Goal: Task Accomplishment & Management: Use online tool/utility

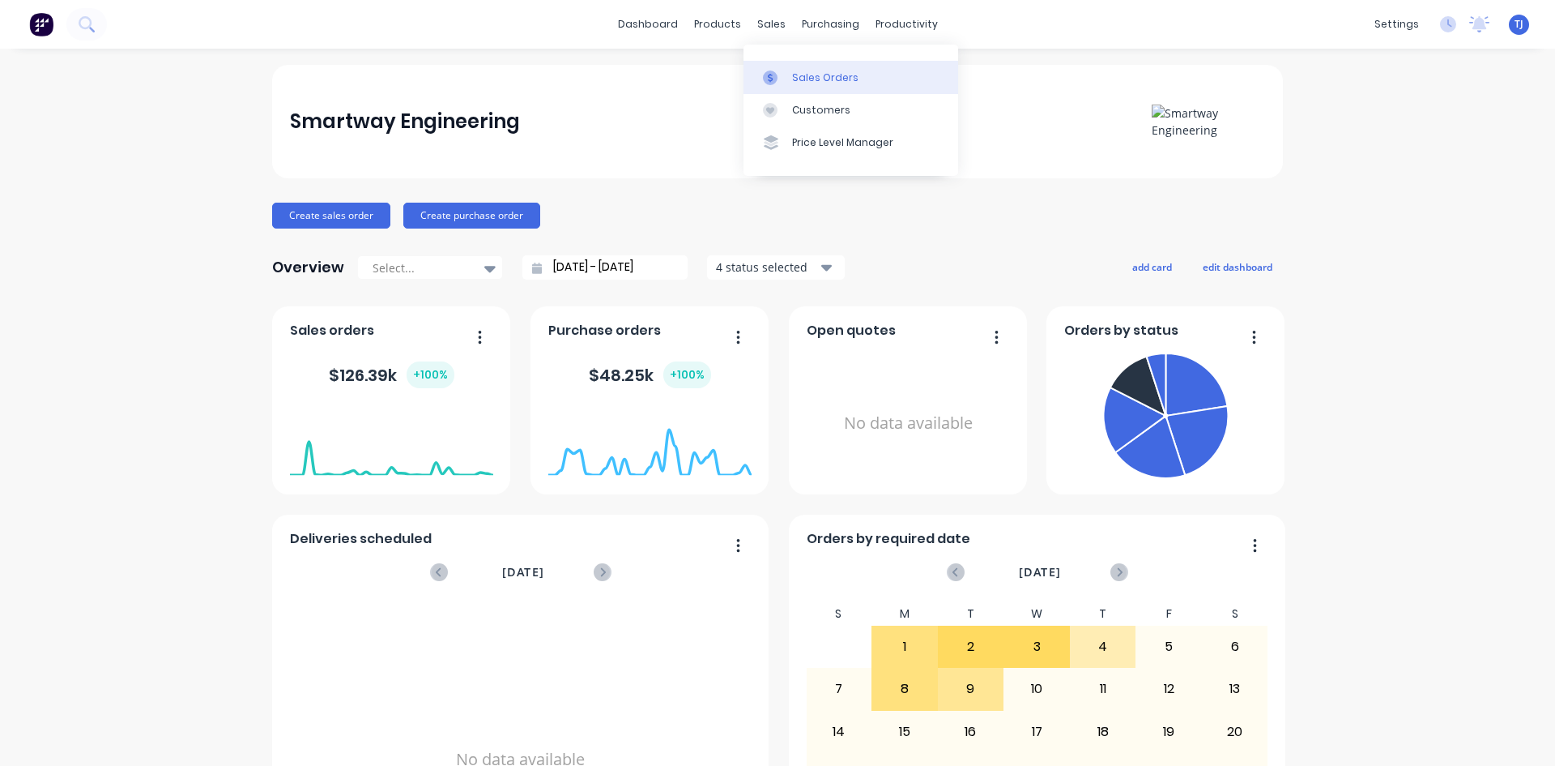
click at [804, 80] on div "Sales Orders" at bounding box center [825, 77] width 66 height 15
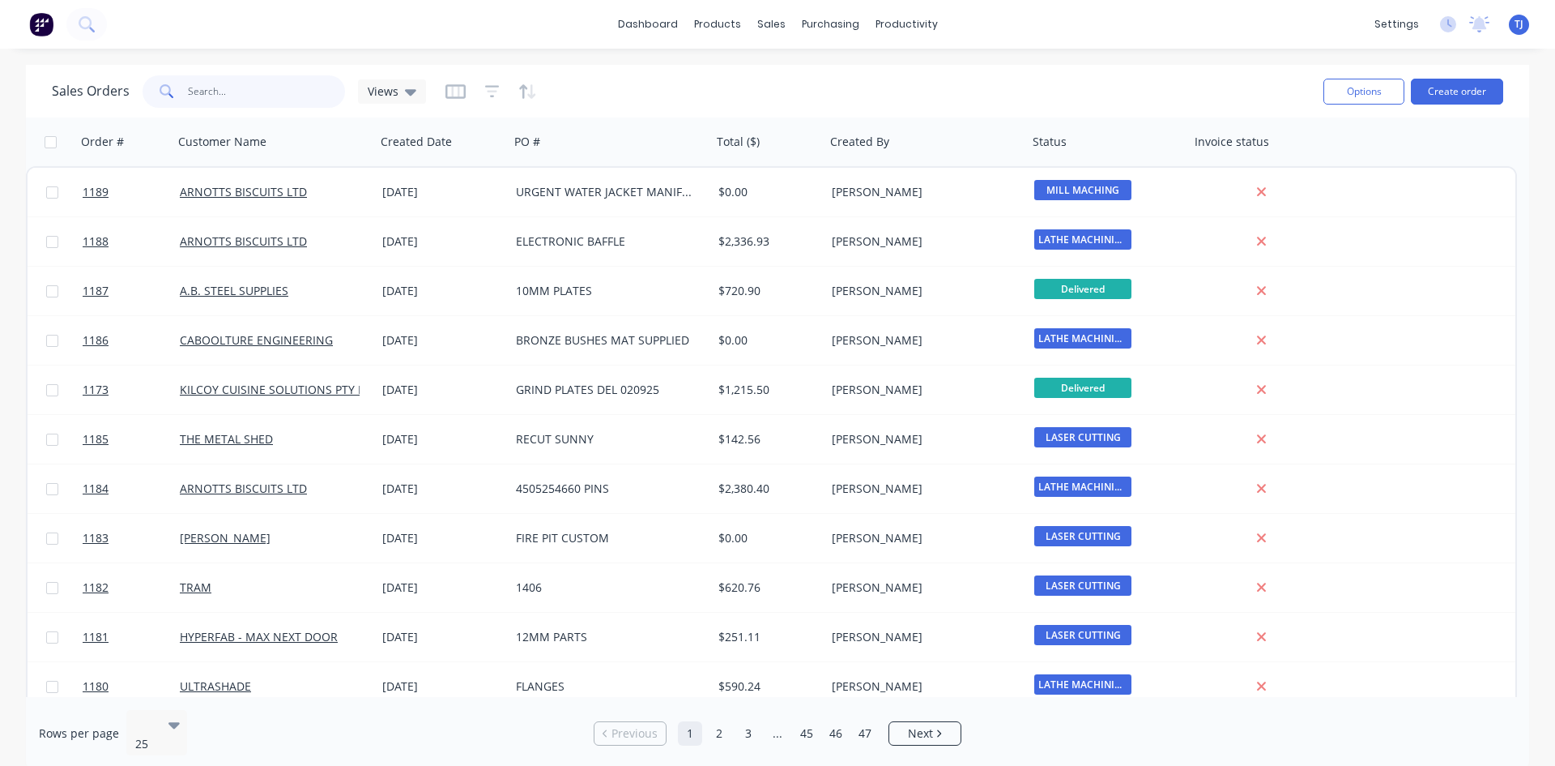
click at [211, 96] on input "text" at bounding box center [267, 91] width 158 height 32
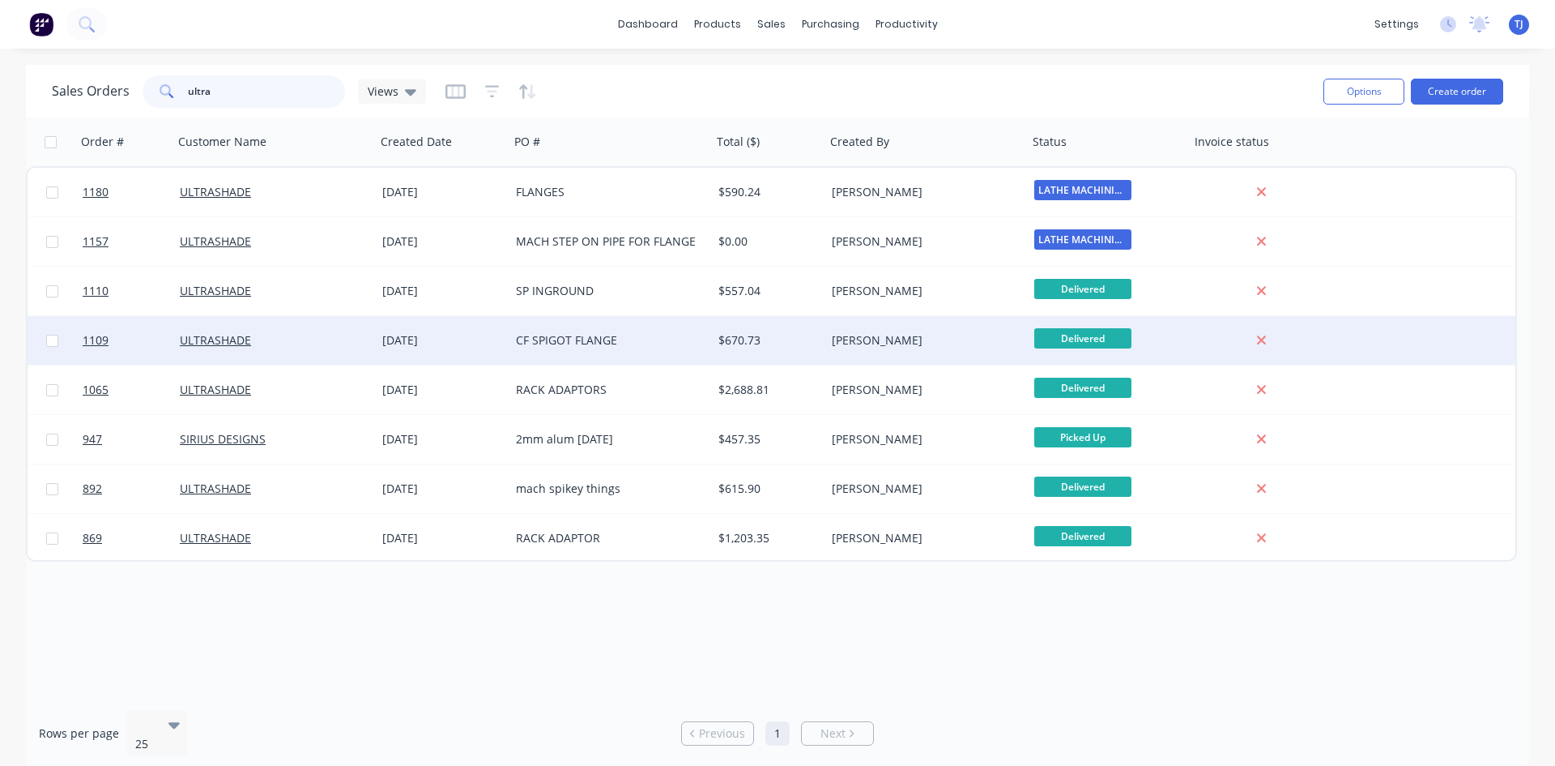
type input "ultra"
click at [414, 339] on div "[DATE]" at bounding box center [442, 340] width 121 height 16
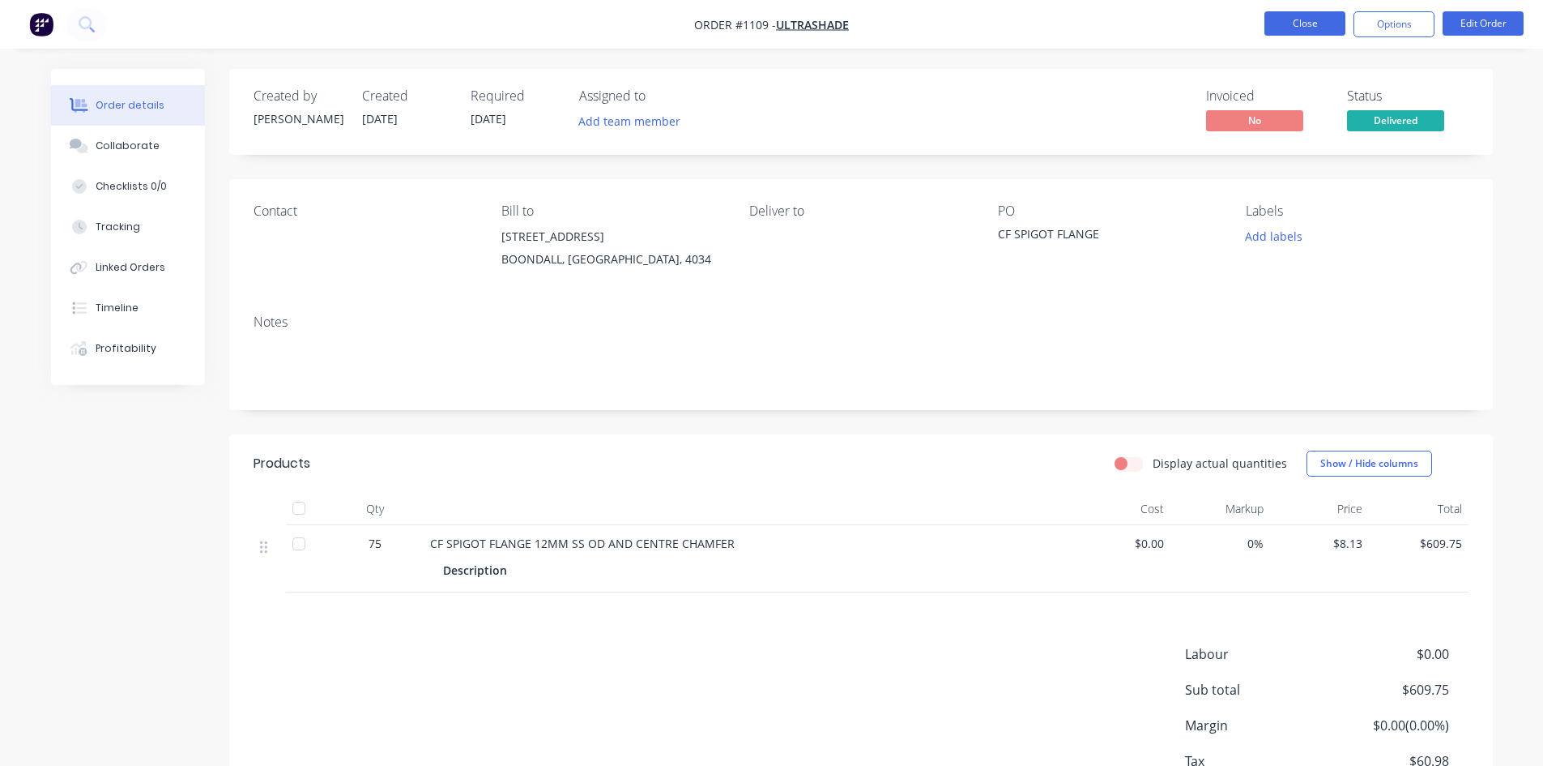
click at [1290, 28] on button "Close" at bounding box center [1305, 23] width 81 height 24
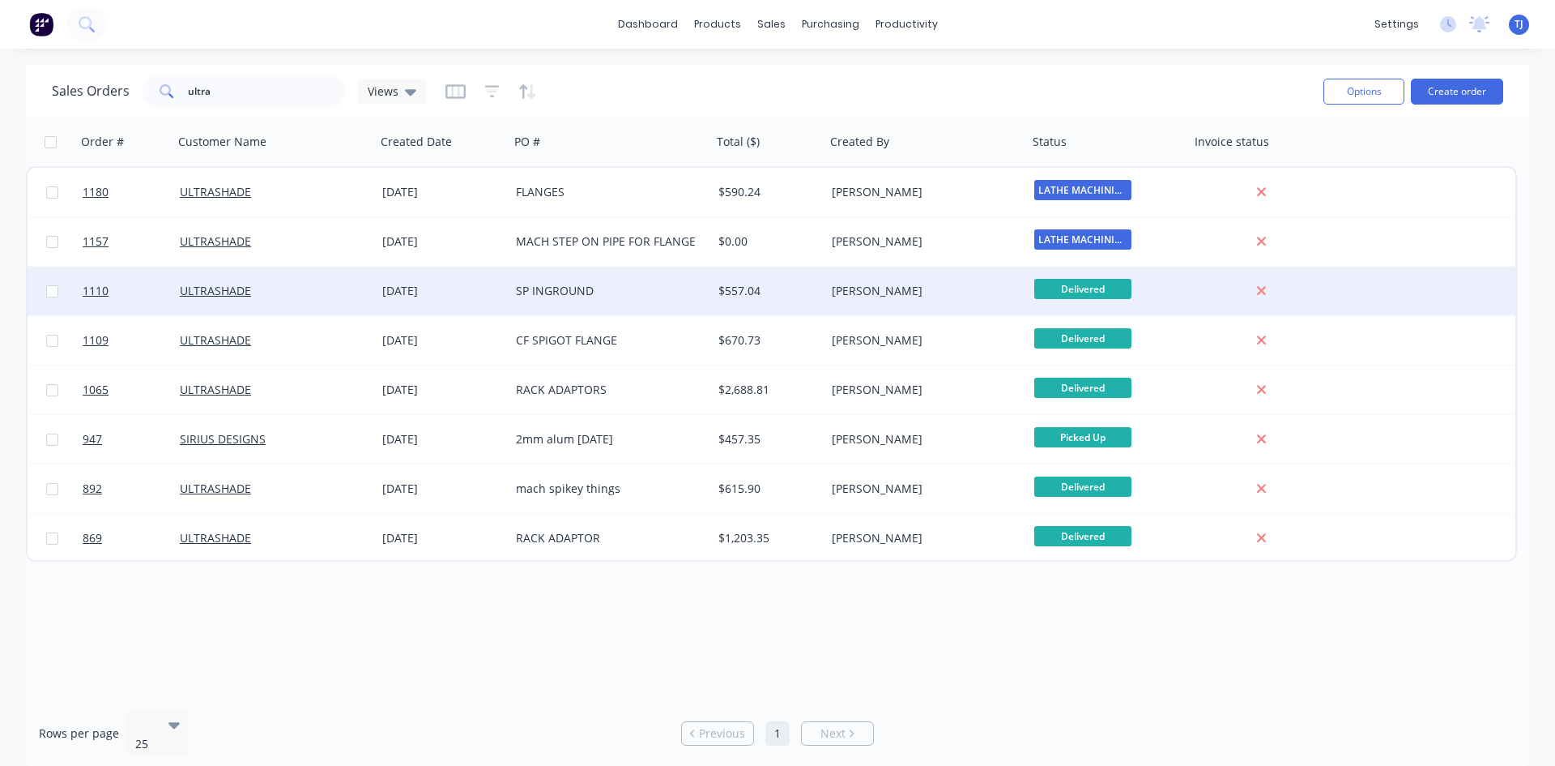
click at [574, 295] on div "SP INGROUND" at bounding box center [606, 291] width 180 height 16
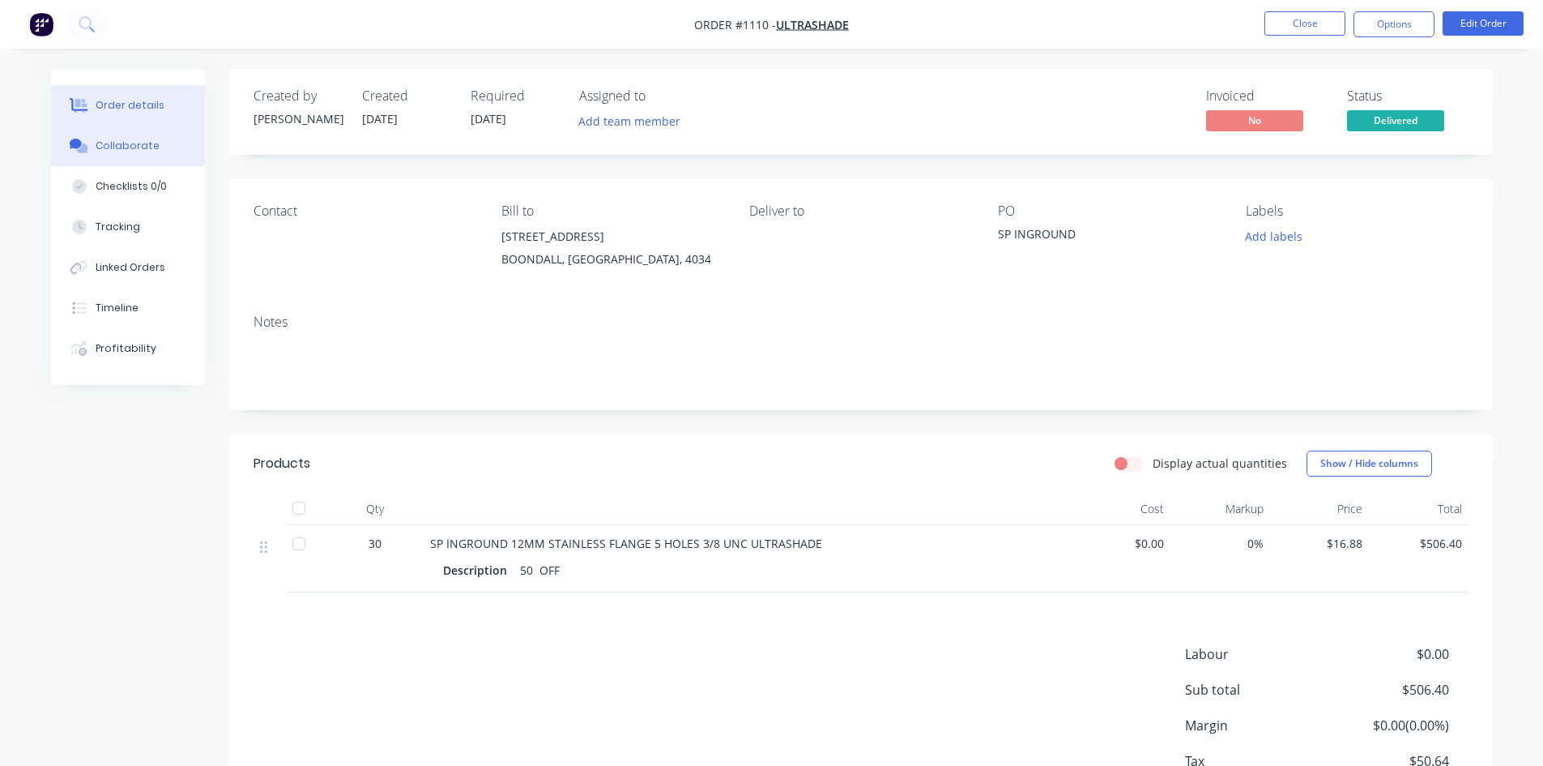
click at [134, 142] on div "Collaborate" at bounding box center [128, 146] width 64 height 15
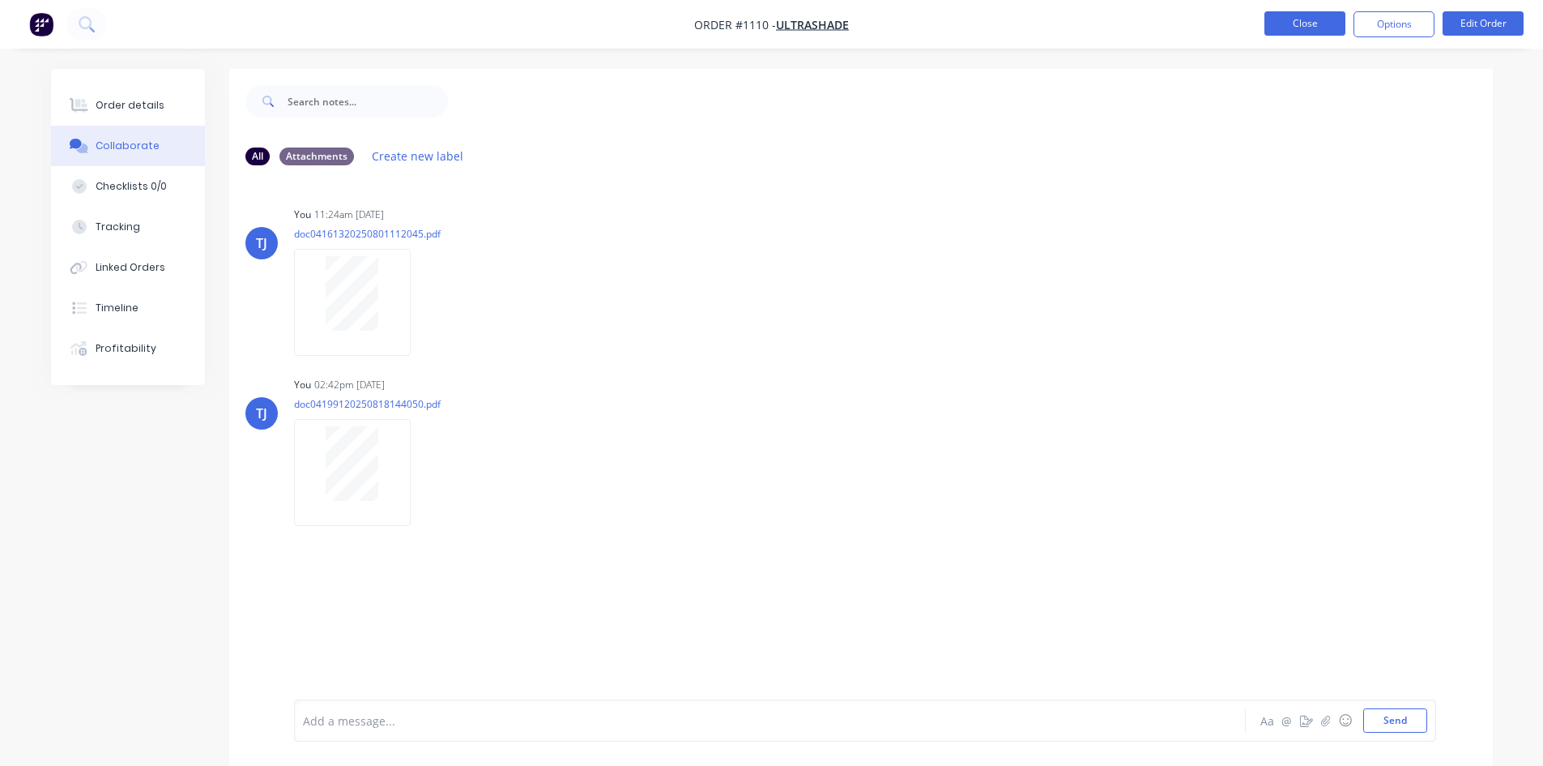
click at [1287, 17] on button "Close" at bounding box center [1305, 23] width 81 height 24
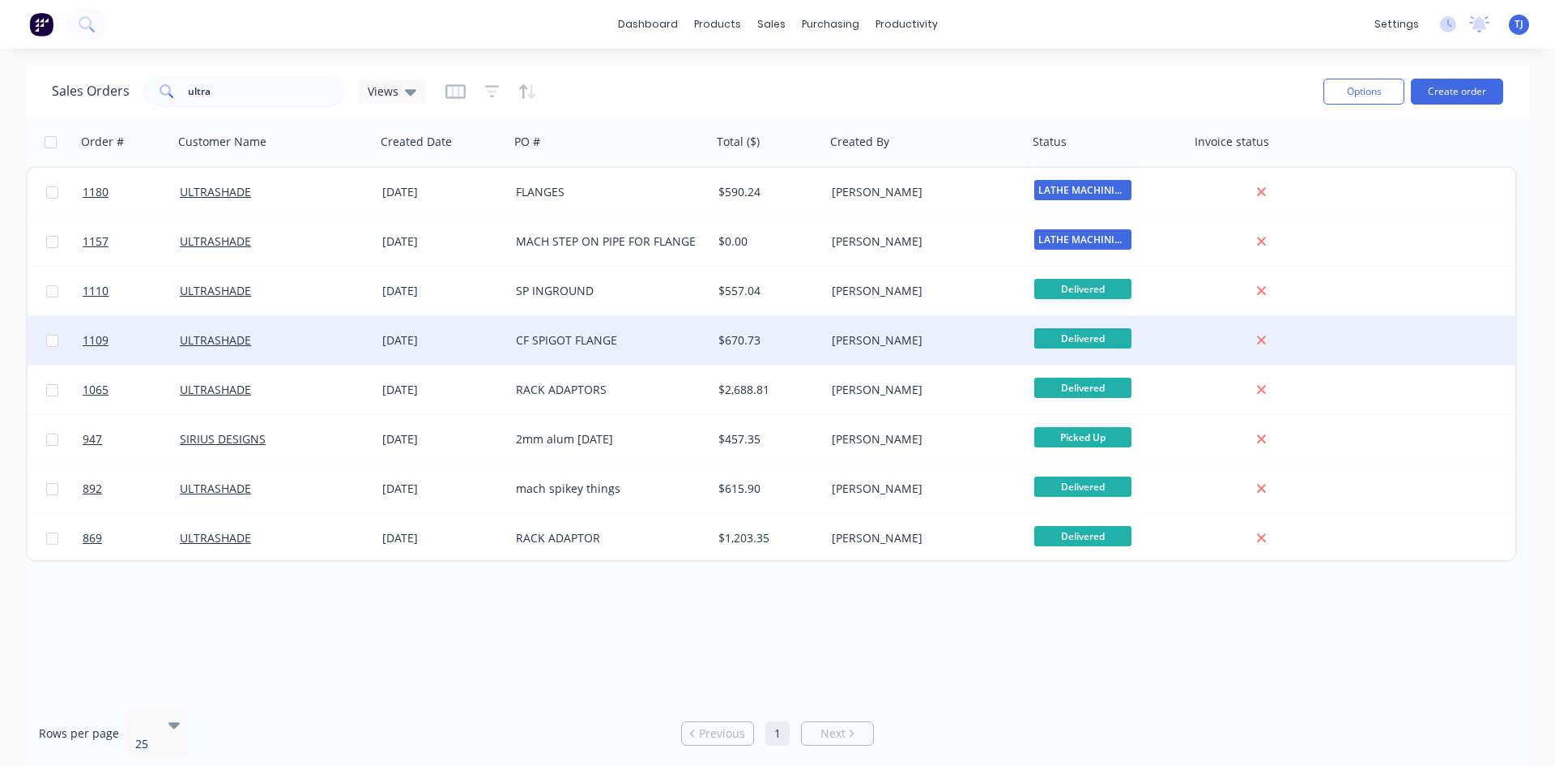
click at [591, 336] on div "CF SPIGOT FLANGE" at bounding box center [606, 340] width 180 height 16
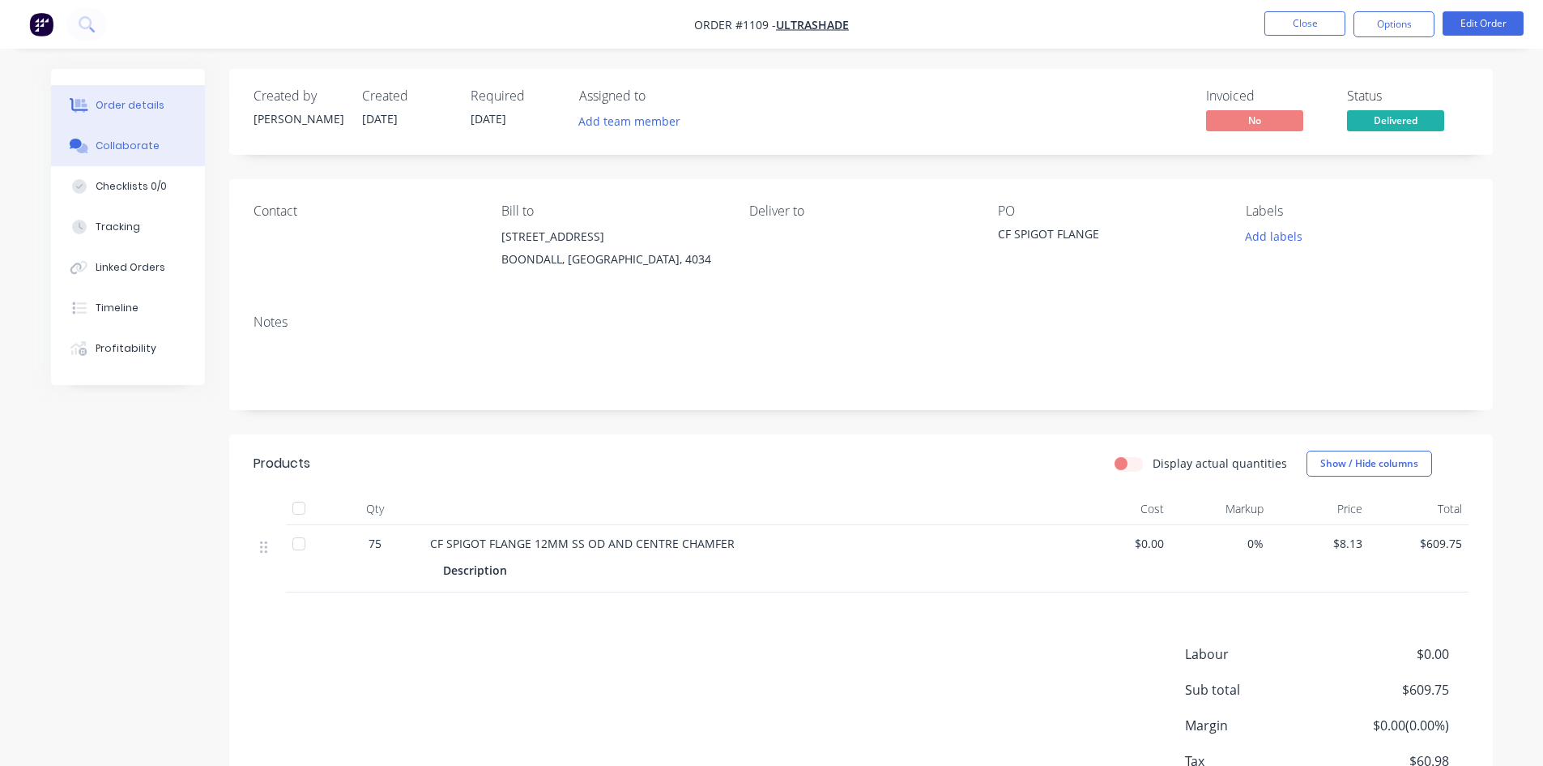
click at [120, 146] on div "Collaborate" at bounding box center [128, 146] width 64 height 15
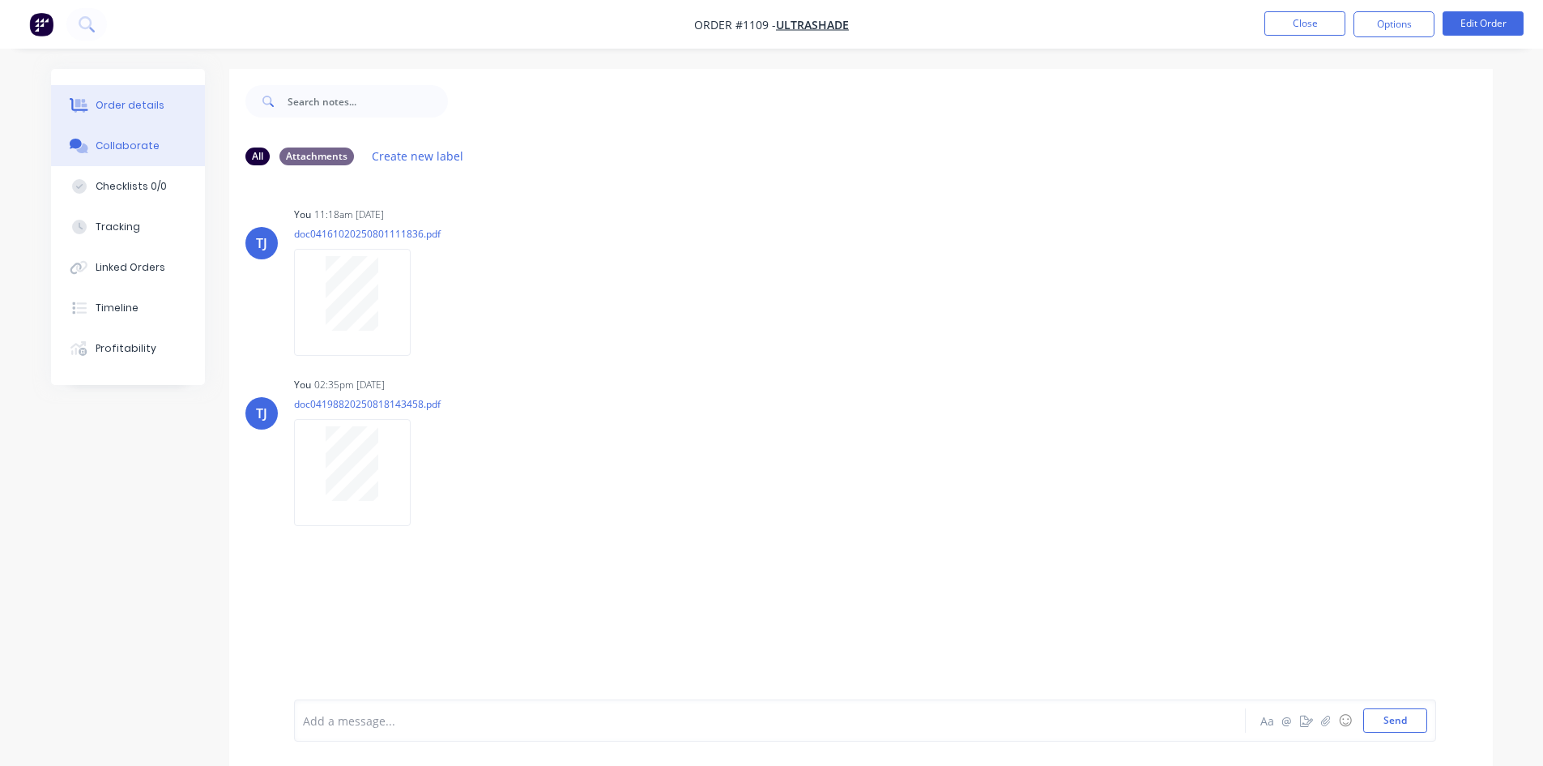
click at [126, 109] on div "Order details" at bounding box center [130, 105] width 69 height 15
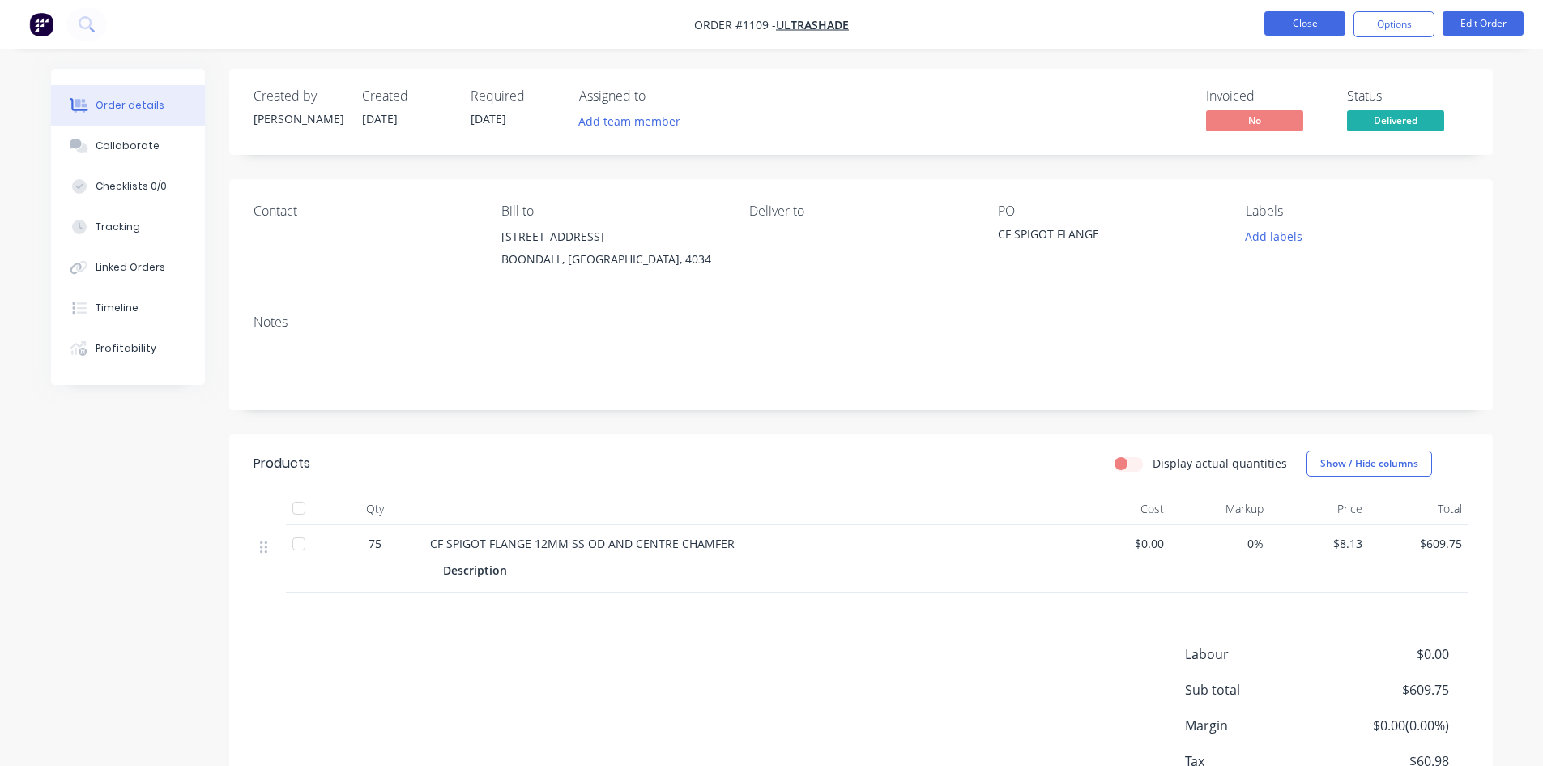
click at [1326, 22] on button "Close" at bounding box center [1305, 23] width 81 height 24
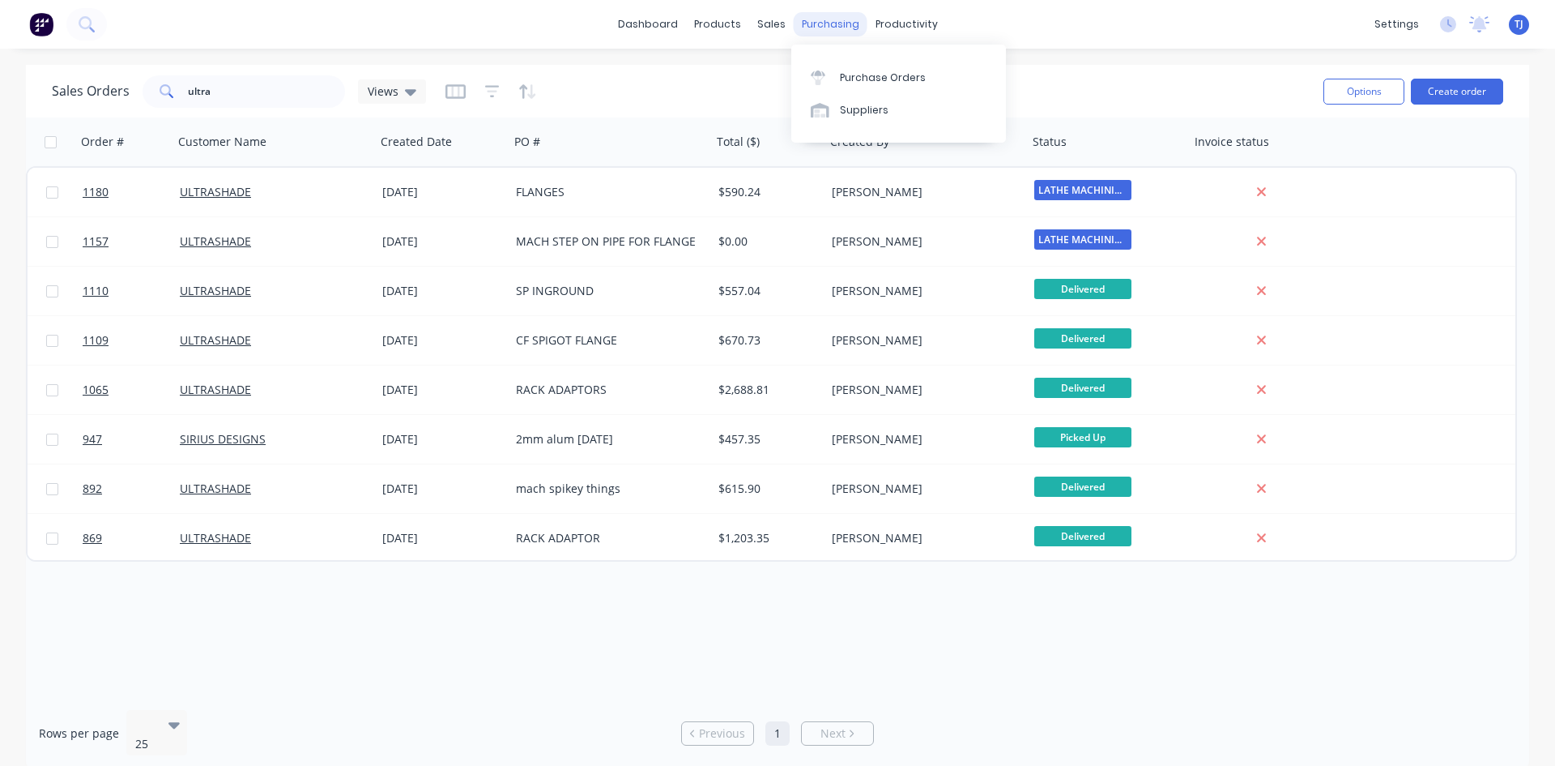
click at [843, 31] on div "purchasing" at bounding box center [831, 24] width 74 height 24
click at [880, 83] on div "Purchase Orders" at bounding box center [883, 77] width 86 height 15
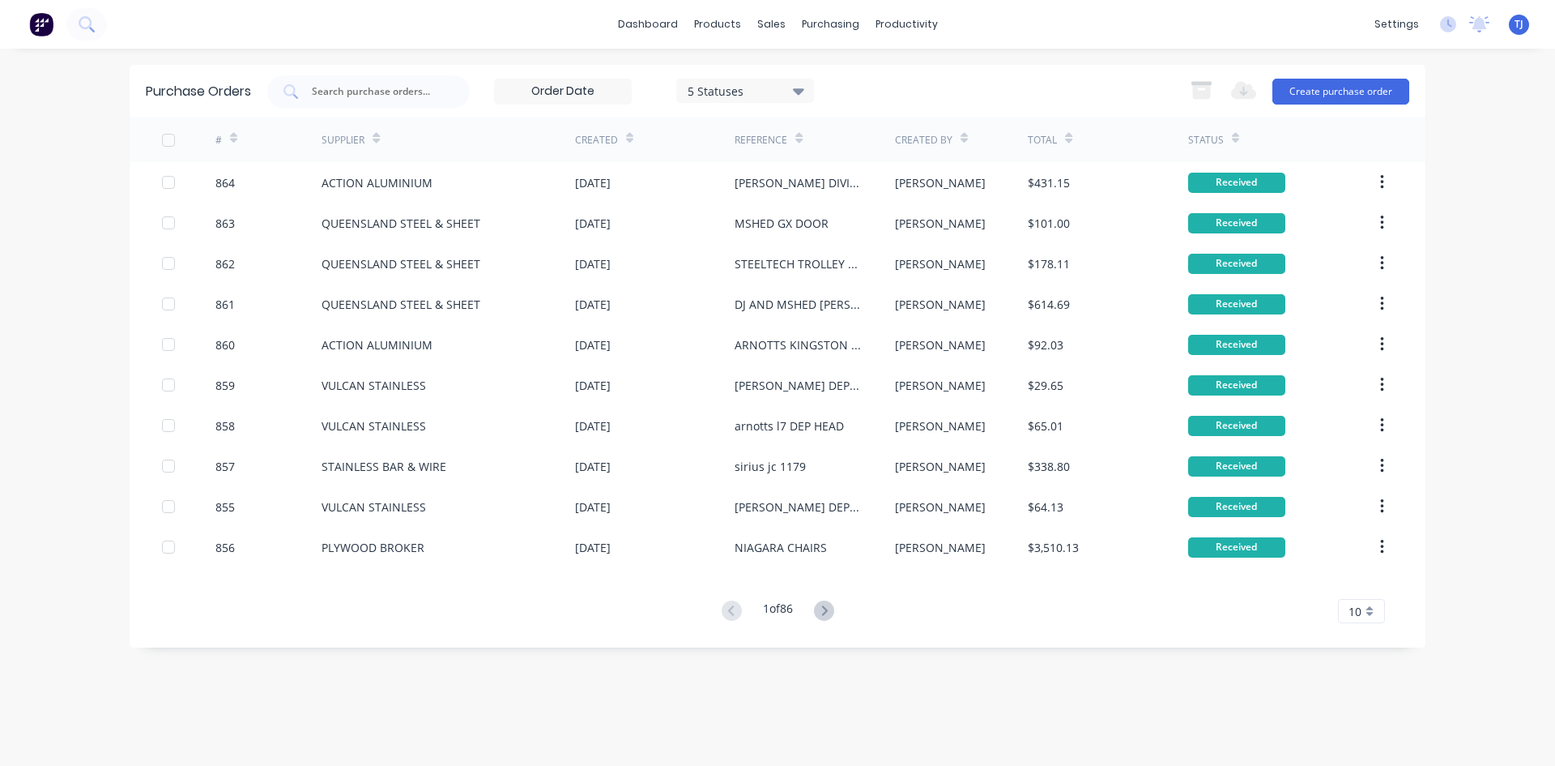
click at [824, 612] on icon at bounding box center [824, 610] width 20 height 20
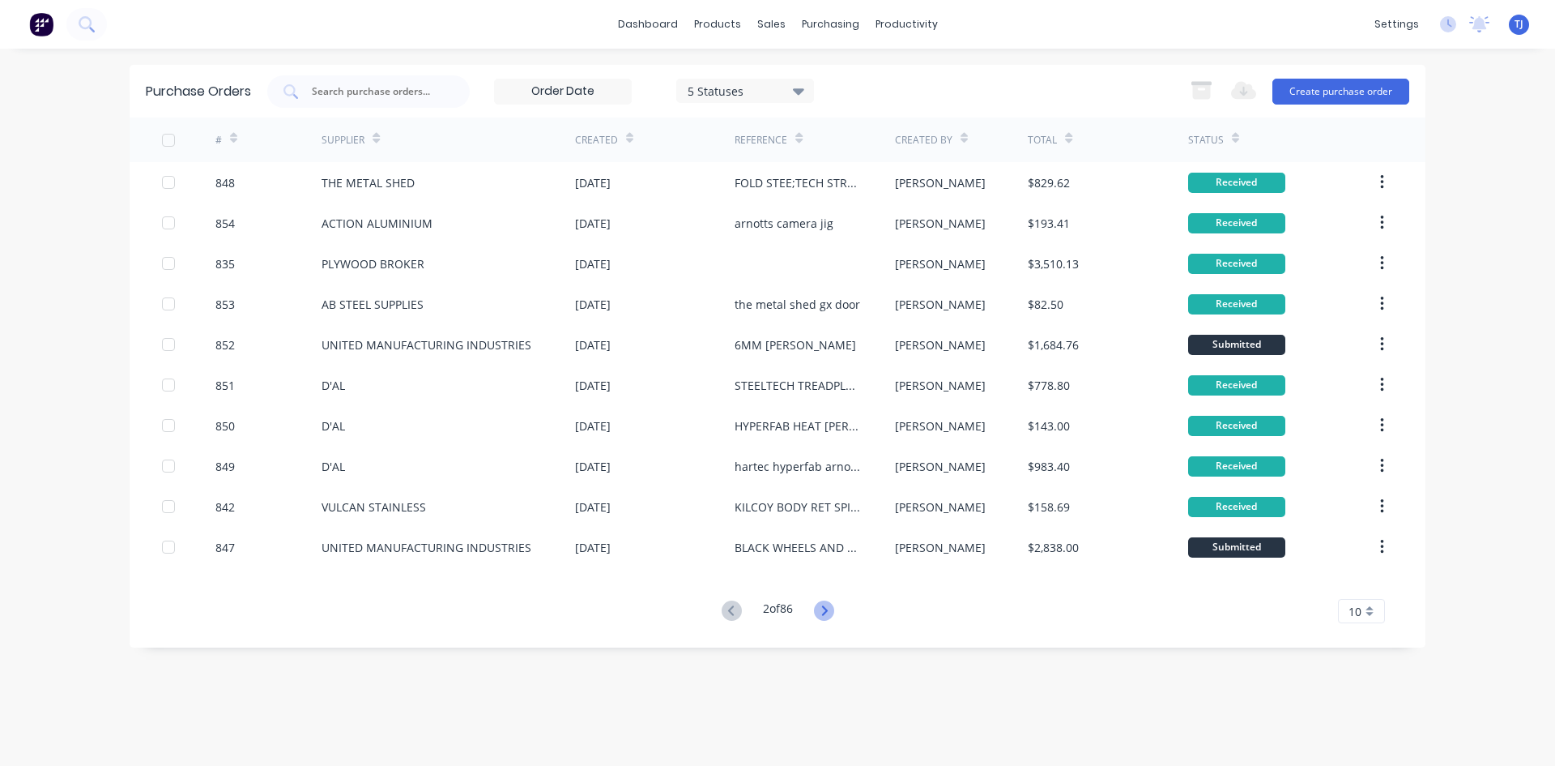
click at [827, 608] on icon at bounding box center [824, 610] width 6 height 10
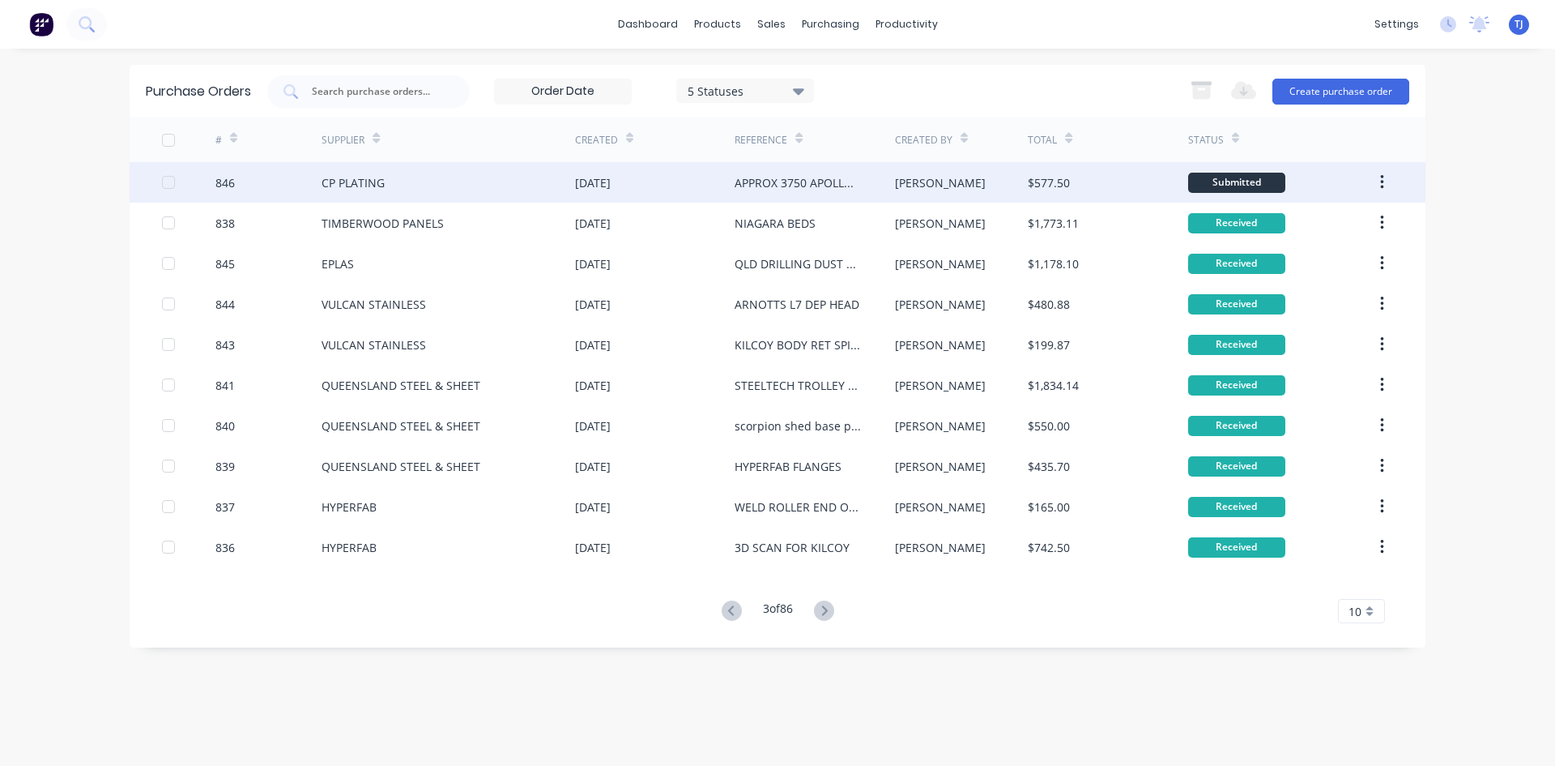
click at [412, 187] on div "CP PLATING" at bounding box center [449, 182] width 254 height 41
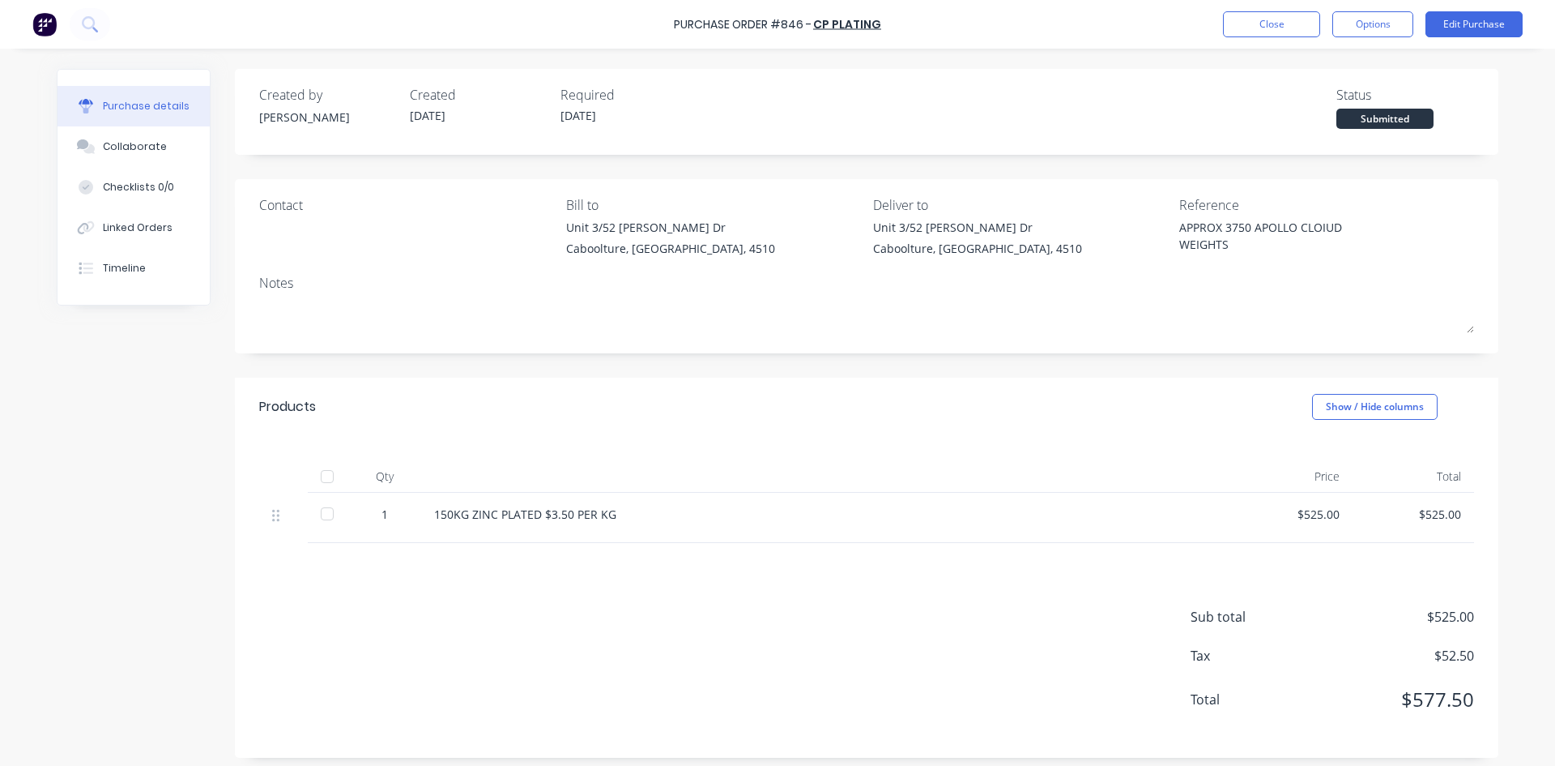
click at [322, 478] on div at bounding box center [327, 476] width 32 height 32
type textarea "x"
click at [158, 237] on button "Linked Orders" at bounding box center [134, 227] width 152 height 41
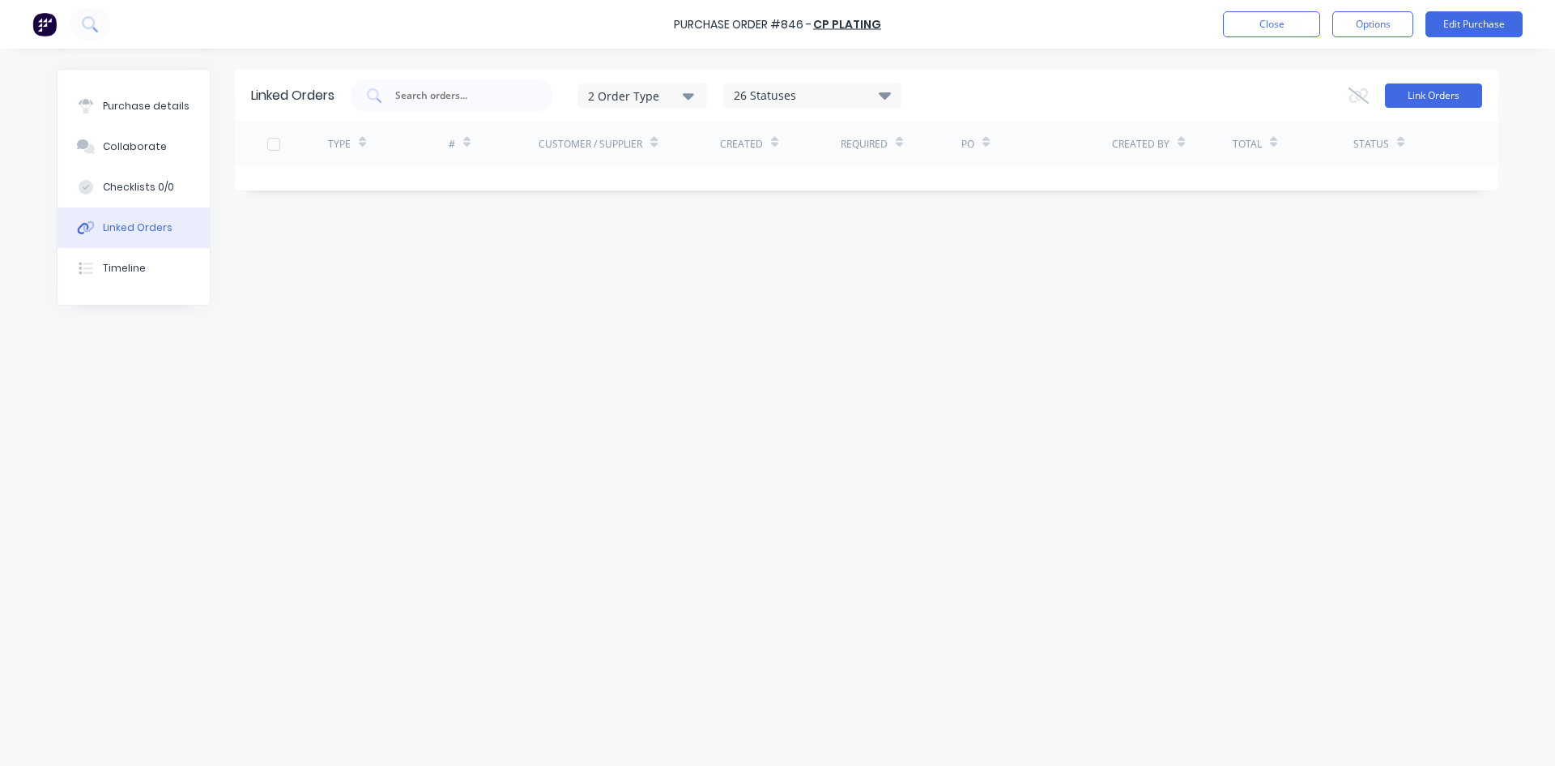
click at [1431, 91] on button "Link Orders" at bounding box center [1433, 95] width 97 height 24
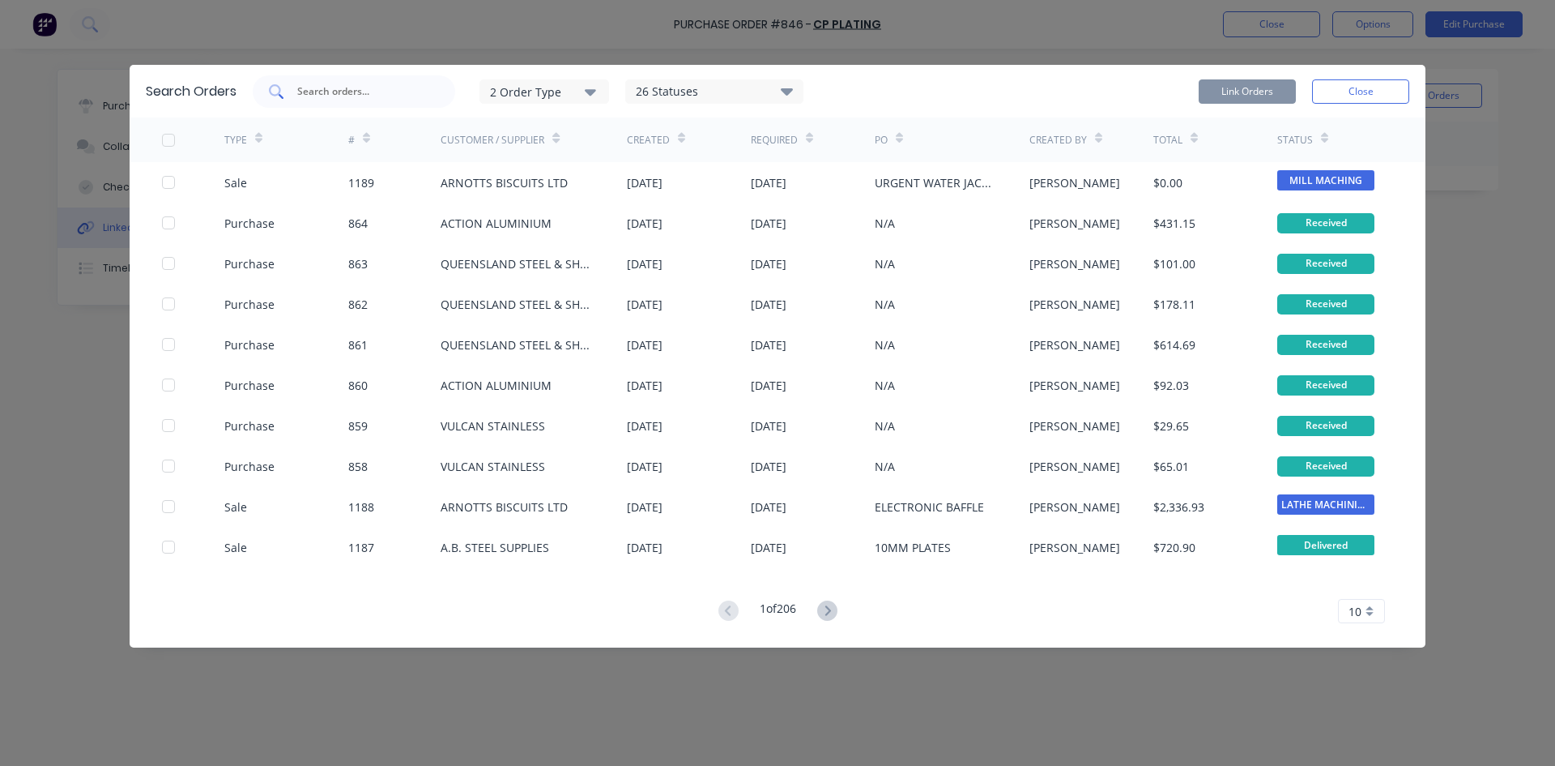
click at [336, 90] on input "text" at bounding box center [363, 91] width 134 height 16
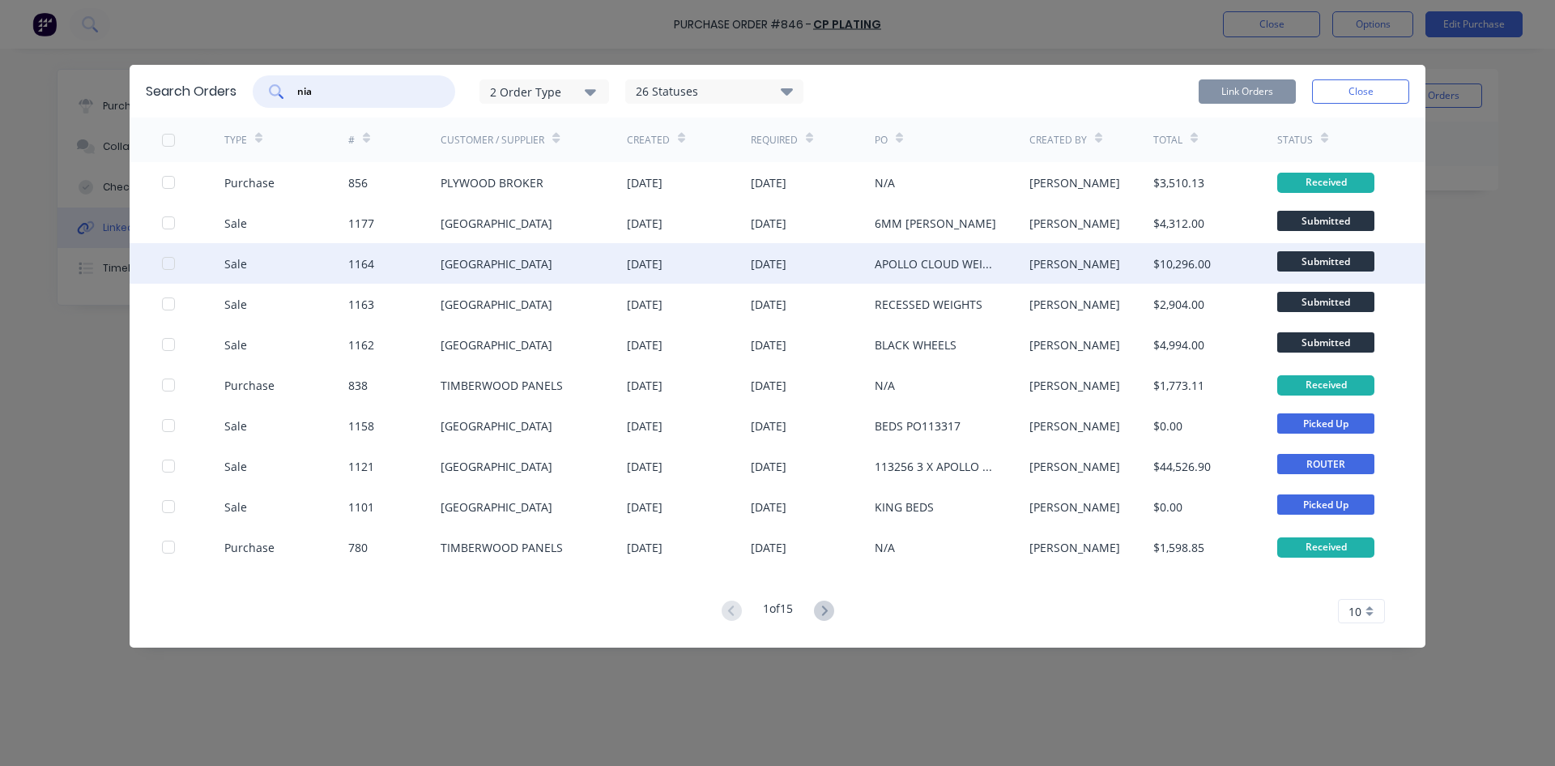
click at [166, 262] on div at bounding box center [168, 263] width 32 height 32
type input "nia"
click at [1229, 87] on button "Link Orders" at bounding box center [1247, 91] width 97 height 24
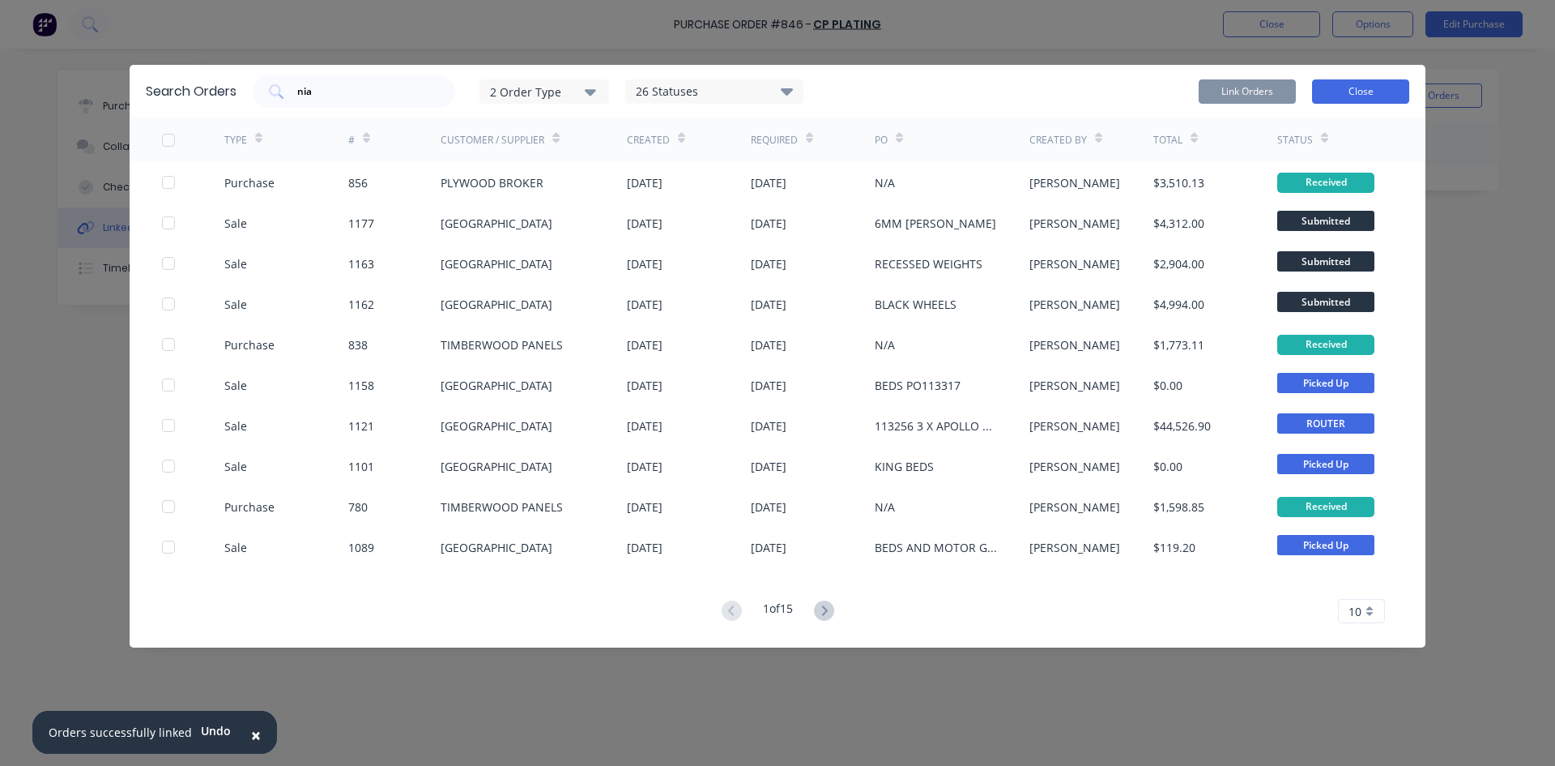
click at [1375, 91] on button "Close" at bounding box center [1360, 91] width 97 height 24
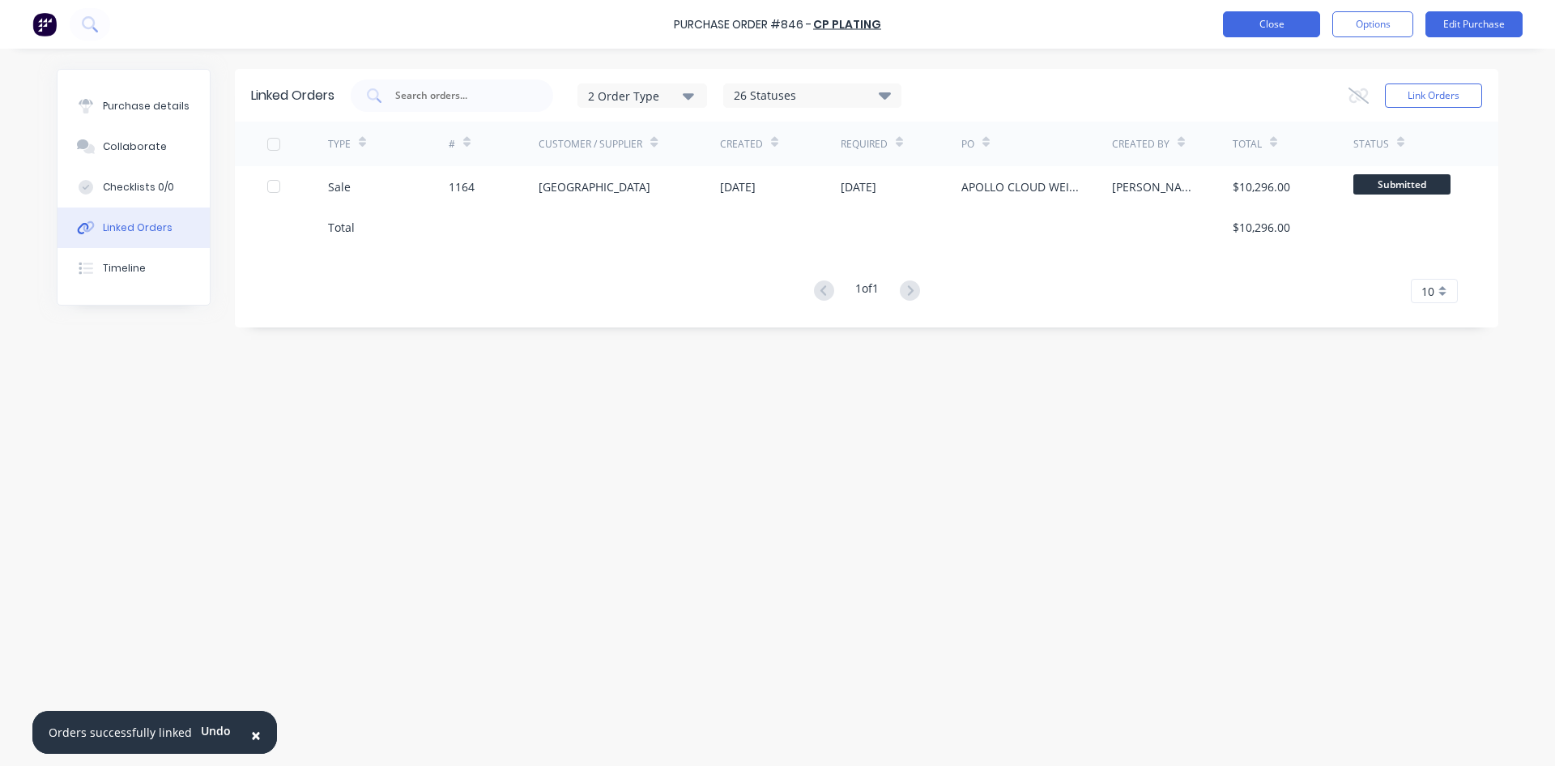
click at [1271, 36] on button "Close" at bounding box center [1271, 24] width 97 height 26
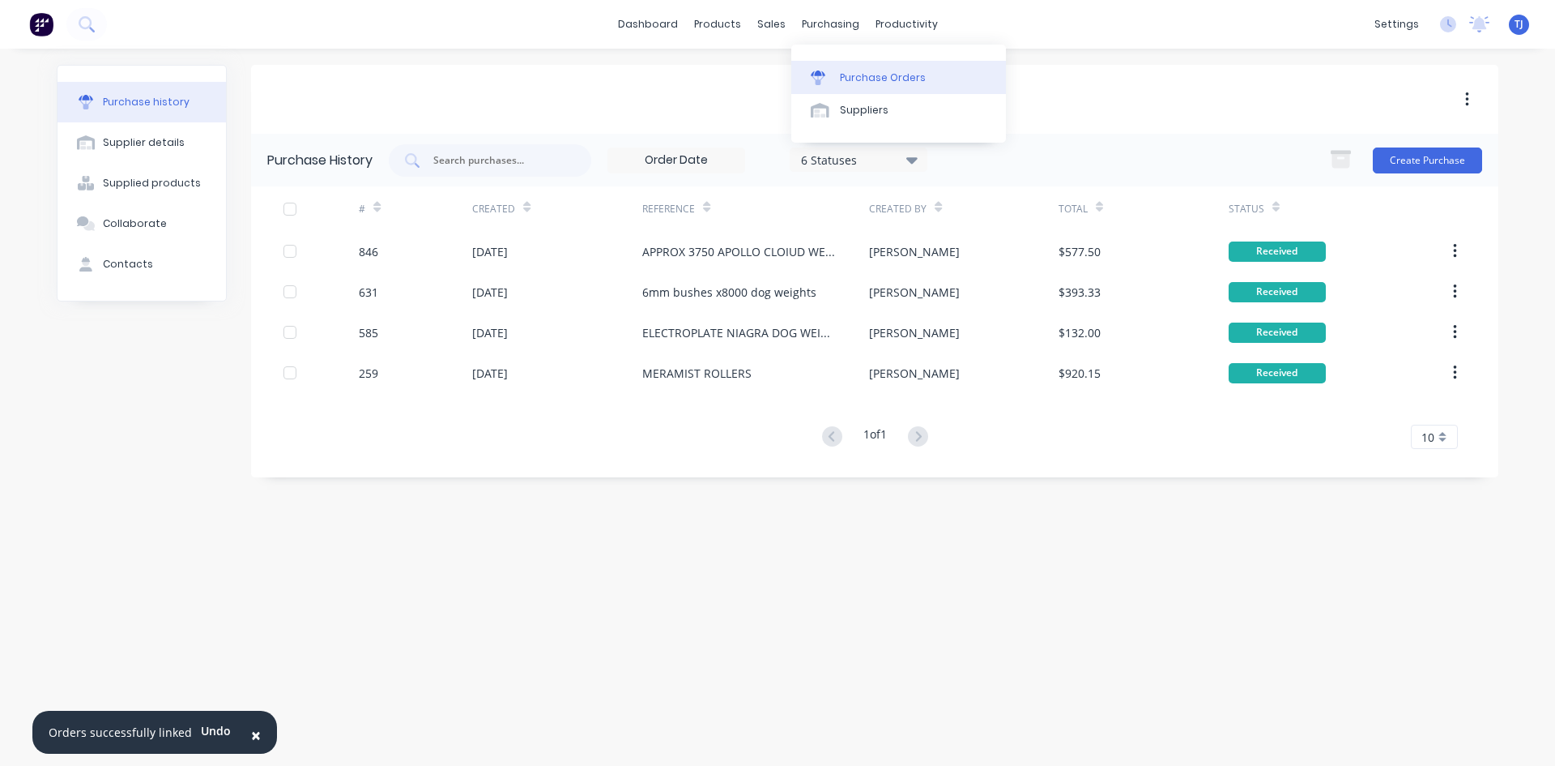
click at [875, 69] on link "Purchase Orders" at bounding box center [898, 77] width 215 height 32
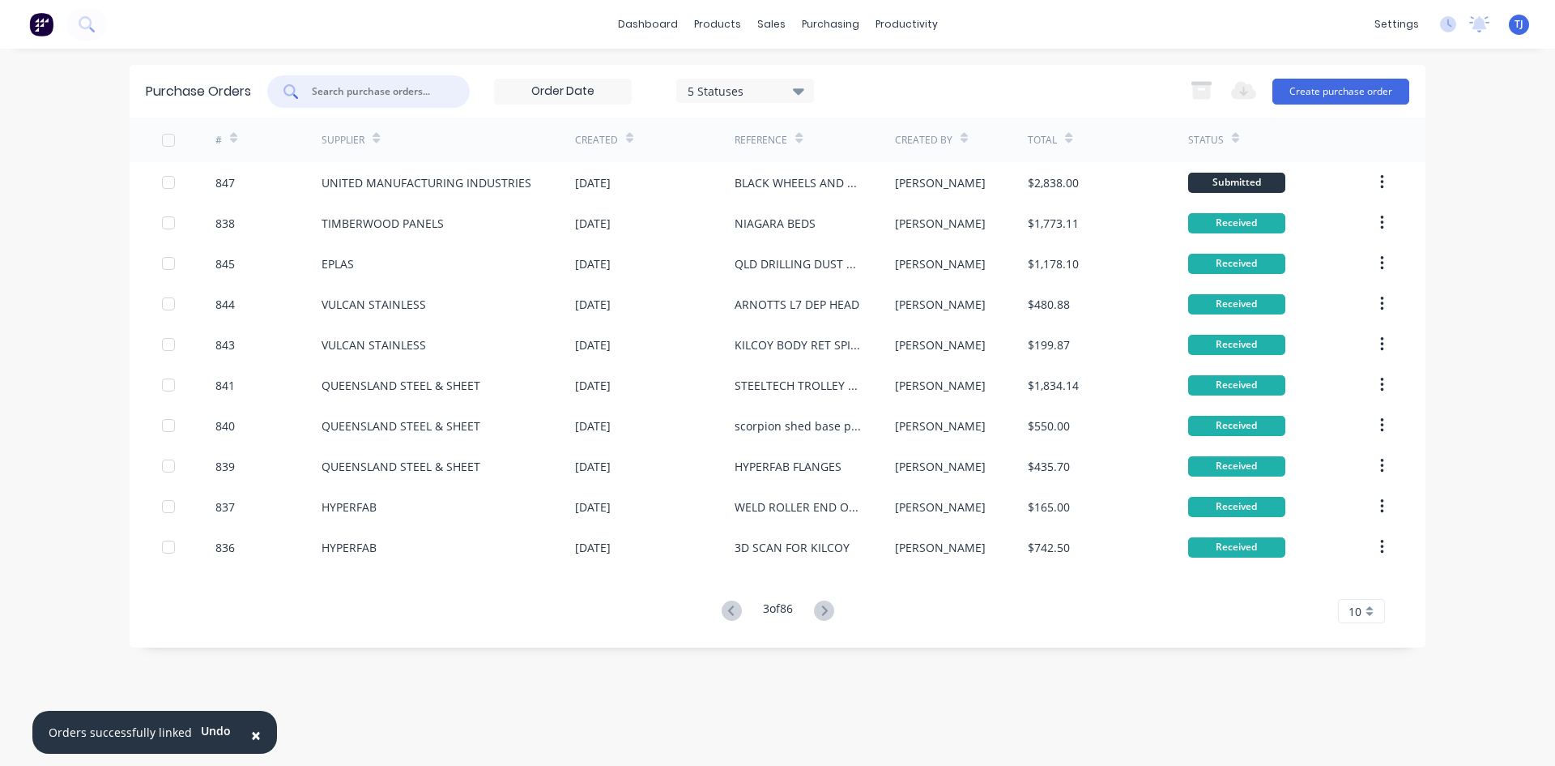
click at [331, 84] on input "text" at bounding box center [377, 91] width 134 height 16
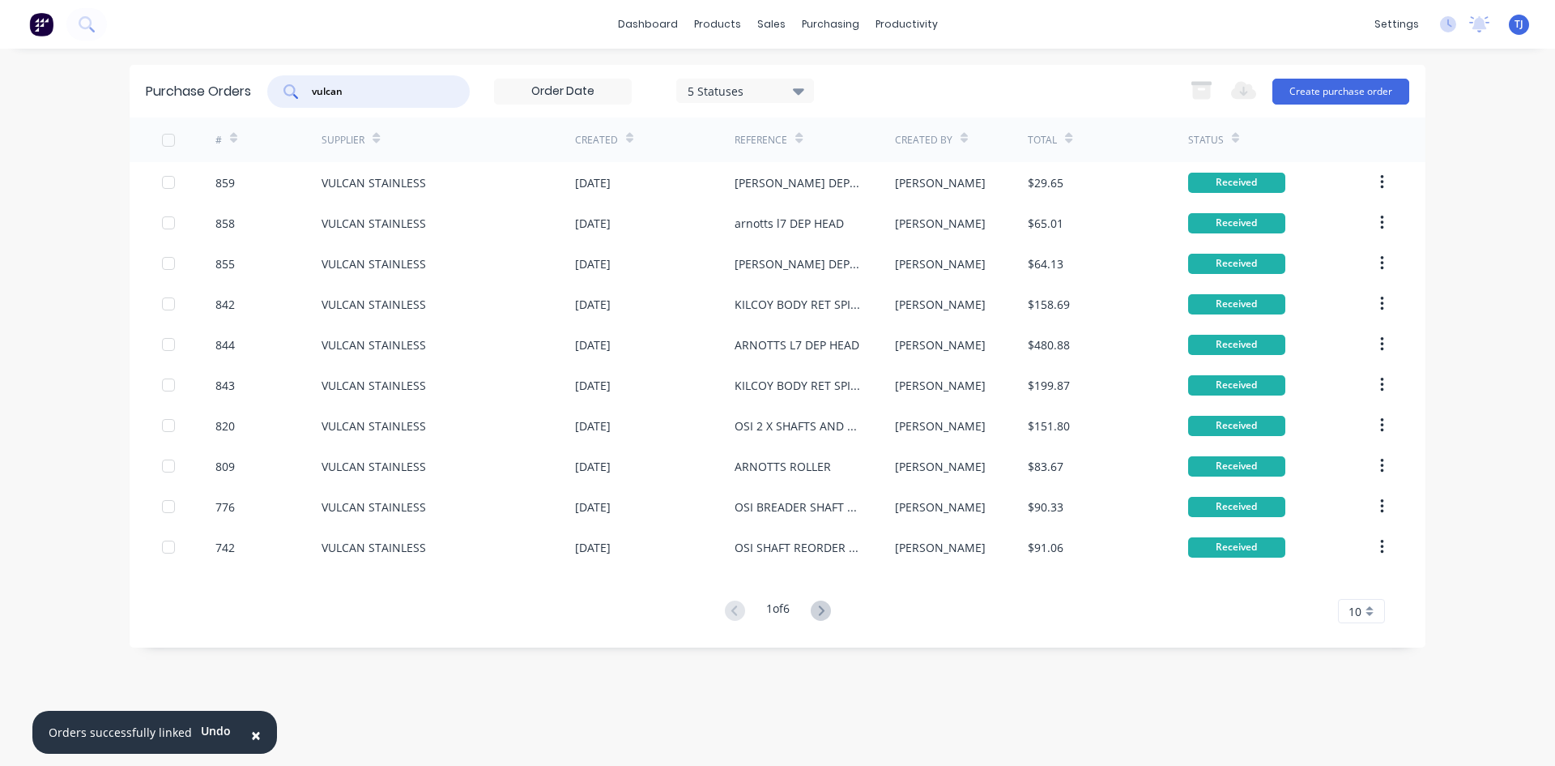
type input "vulcan"
